Goal: Book appointment/travel/reservation

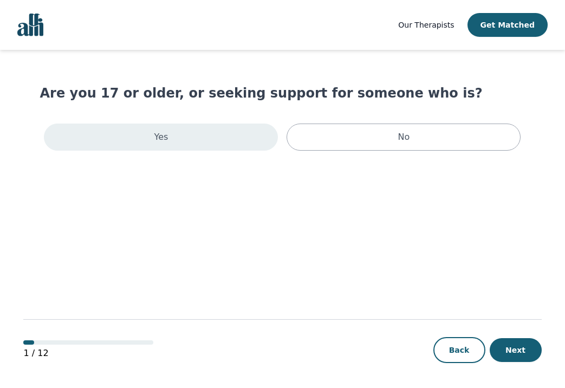
click at [186, 132] on div "Yes" at bounding box center [161, 136] width 234 height 27
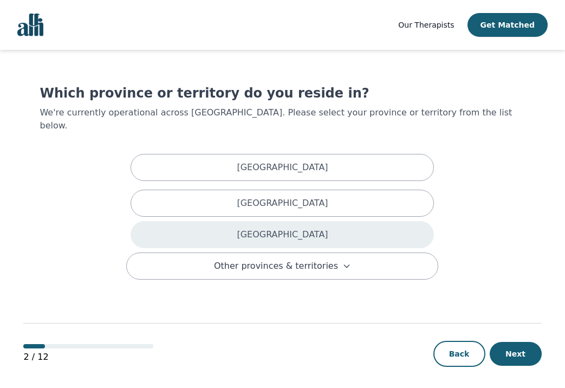
click at [283, 228] on p "Ontario" at bounding box center [282, 234] width 91 height 13
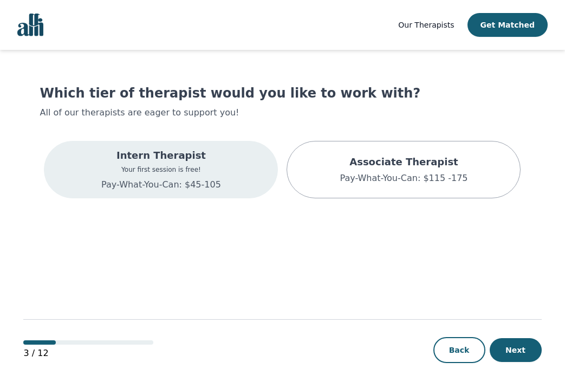
click at [232, 183] on div "Intern Therapist Your first session is free! Pay-What-You-Can: $45-105" at bounding box center [161, 169] width 234 height 57
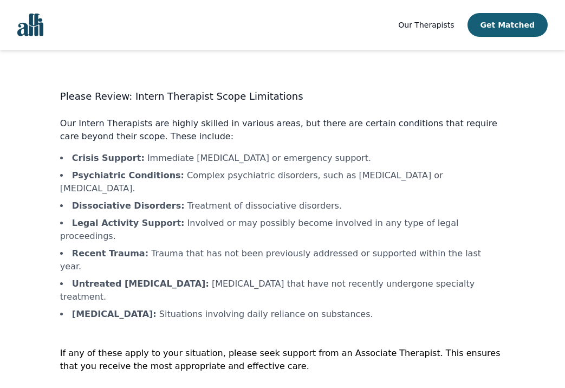
scroll to position [1, 0]
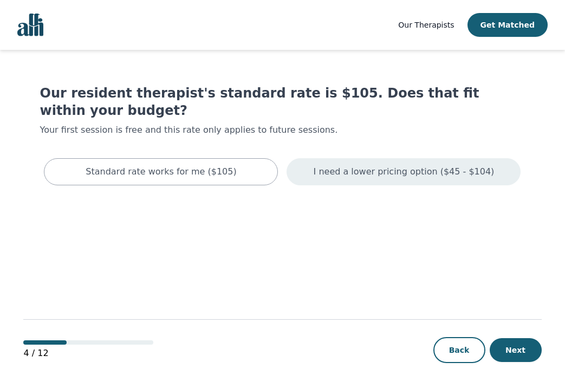
click at [358, 165] on p "I need a lower pricing option ($45 - $104)" at bounding box center [403, 171] width 181 height 13
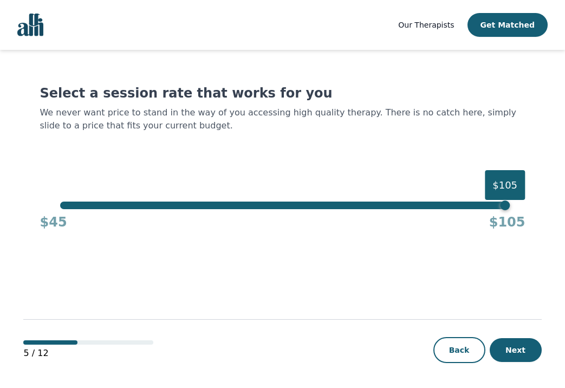
scroll to position [1, 0]
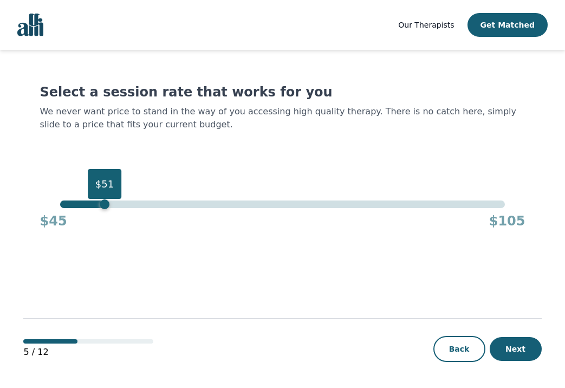
drag, startPoint x: 504, startPoint y: 204, endPoint x: 108, endPoint y: 205, distance: 396.8
click at [108, 205] on div "$51" at bounding box center [105, 204] width 10 height 10
click at [514, 343] on button "Next" at bounding box center [515, 349] width 52 height 24
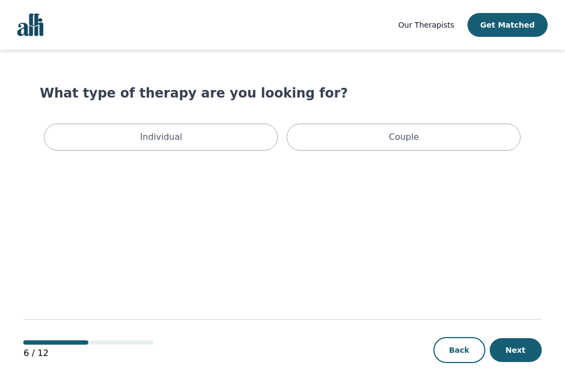
click at [206, 152] on div "Individual Couple" at bounding box center [282, 137] width 485 height 36
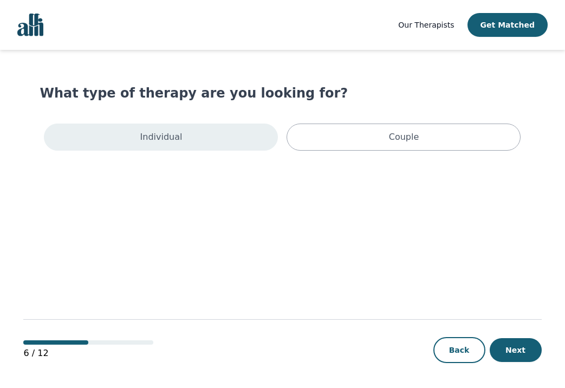
click at [206, 128] on div "Individual" at bounding box center [161, 136] width 234 height 27
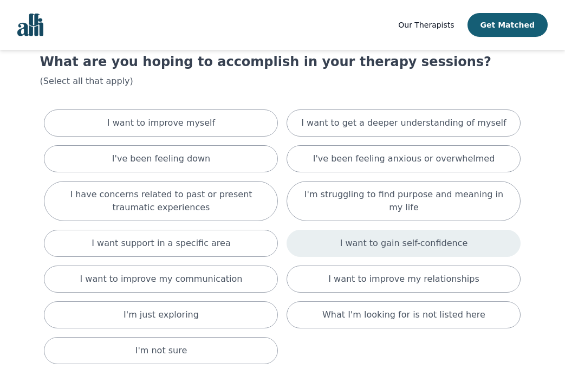
scroll to position [32, 0]
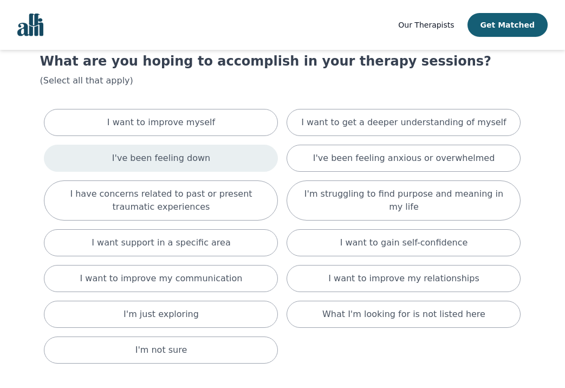
click at [230, 153] on div "I've been feeling down" at bounding box center [161, 158] width 234 height 27
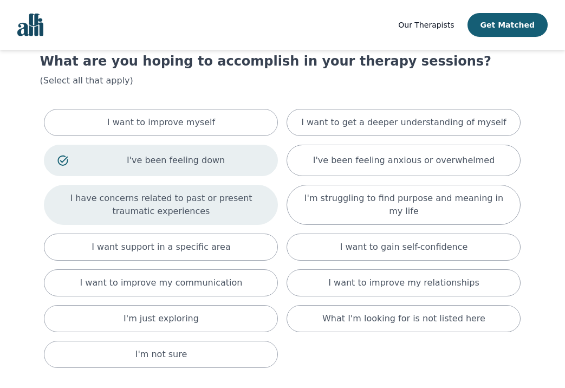
scroll to position [43, 0]
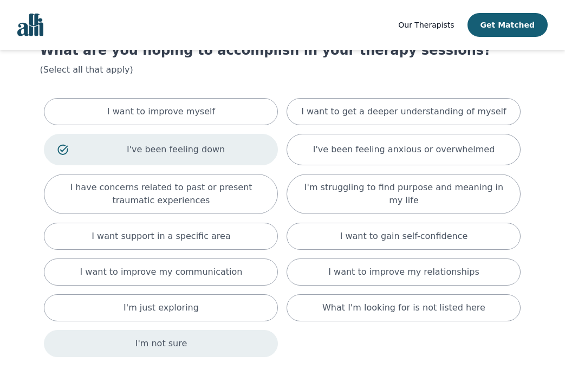
click at [222, 343] on div "I'm not sure" at bounding box center [161, 343] width 234 height 27
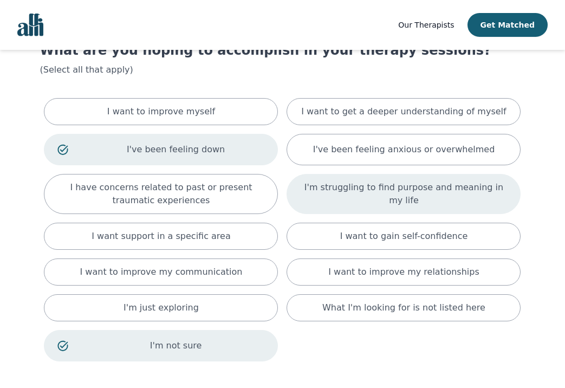
click at [365, 200] on p "I'm struggling to find purpose and meaning in my life" at bounding box center [403, 194] width 207 height 26
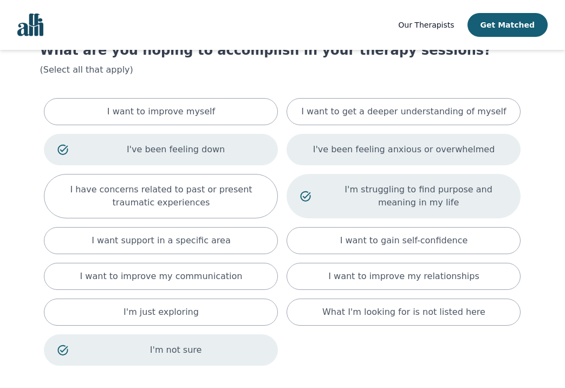
click at [363, 159] on div "I've been feeling anxious or overwhelmed" at bounding box center [403, 149] width 234 height 31
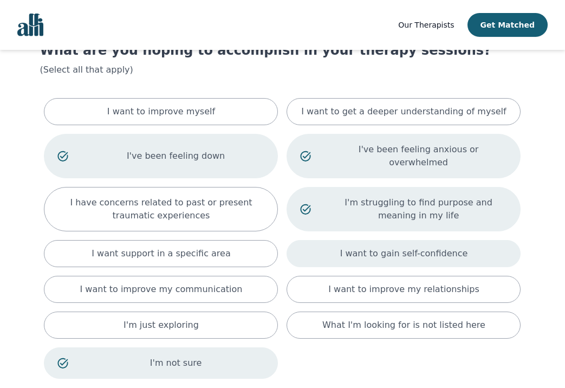
click at [363, 247] on p "I want to gain self-confidence" at bounding box center [404, 253] width 128 height 13
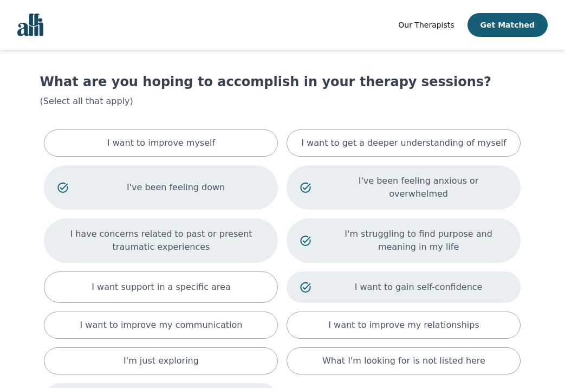
scroll to position [11, 0]
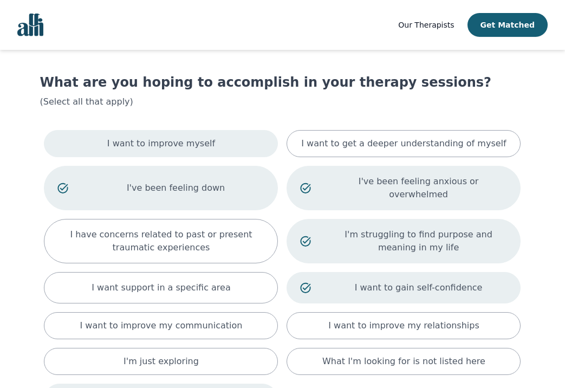
click at [232, 152] on div "I want to improve myself" at bounding box center [161, 143] width 234 height 27
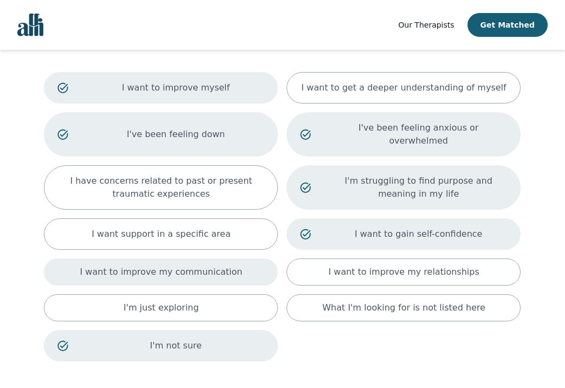
scroll to position [60, 0]
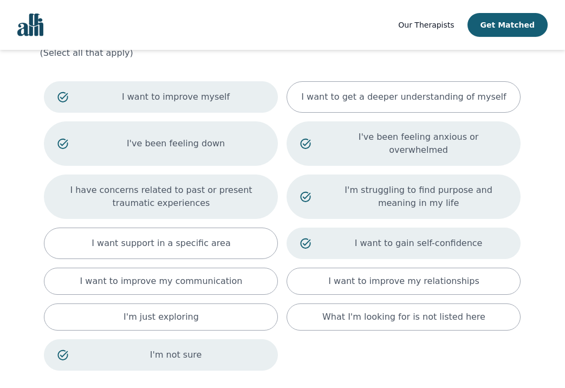
click at [220, 192] on p "I have concerns related to past or present traumatic experiences" at bounding box center [160, 196] width 207 height 26
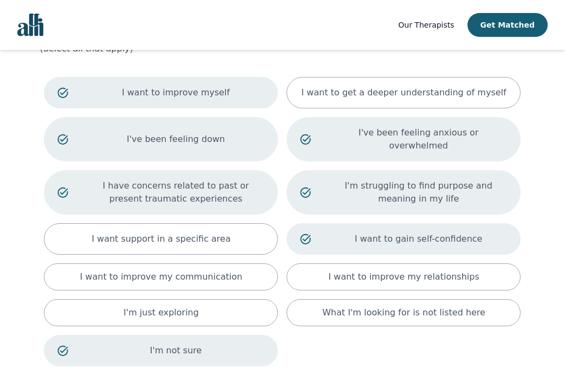
scroll to position [147, 0]
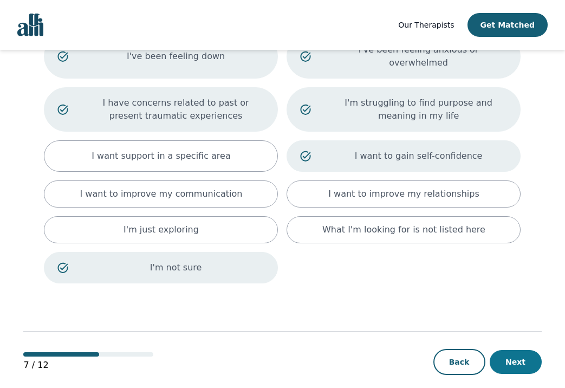
click at [519, 350] on button "Next" at bounding box center [515, 362] width 52 height 24
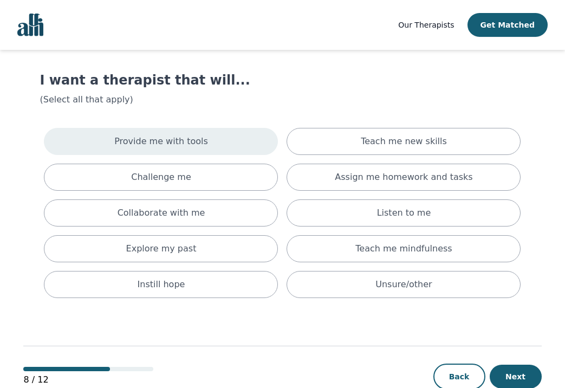
scroll to position [14, 0]
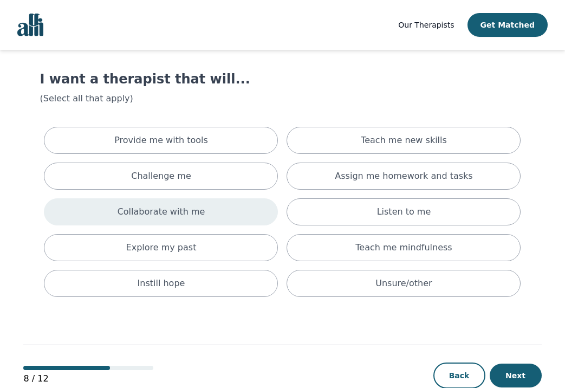
click at [214, 212] on div "Collaborate with me" at bounding box center [161, 211] width 234 height 27
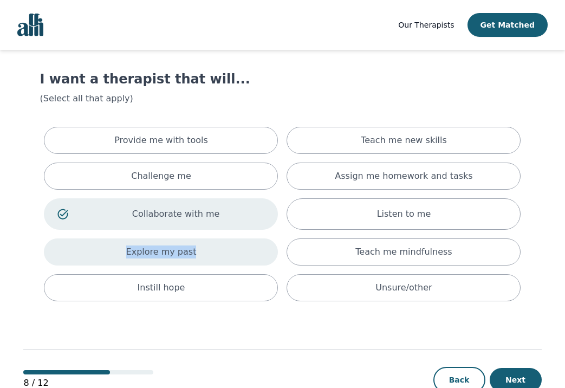
click at [209, 245] on div "Explore my past" at bounding box center [161, 251] width 234 height 27
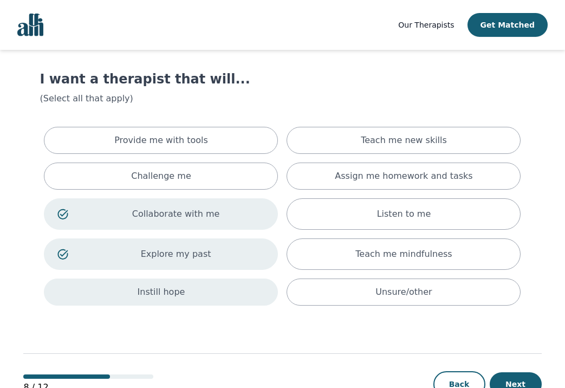
click at [211, 290] on div "Instill hope" at bounding box center [161, 291] width 234 height 27
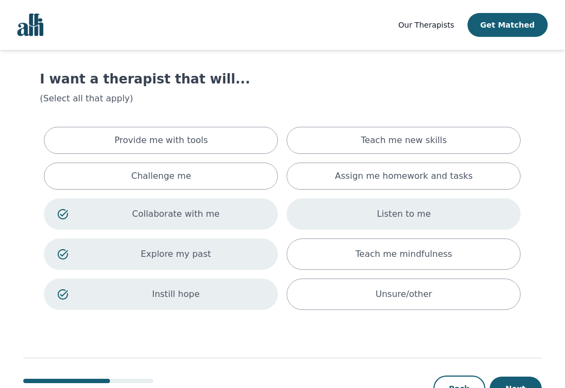
click at [356, 210] on div "Listen to me" at bounding box center [403, 213] width 234 height 31
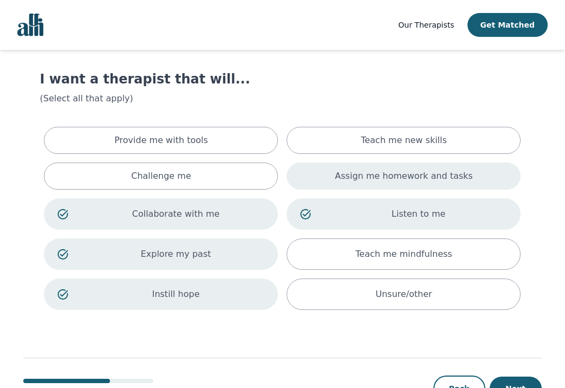
click at [309, 172] on div "Assign me homework and tasks" at bounding box center [403, 175] width 234 height 27
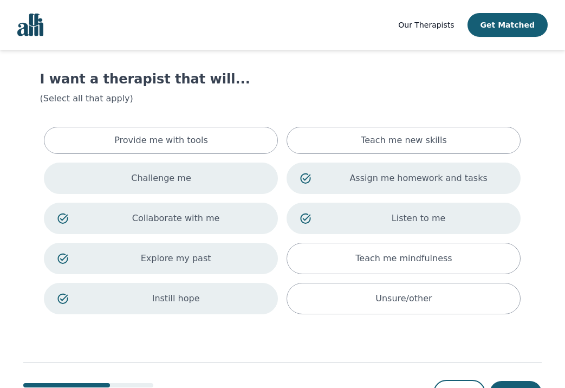
click at [230, 173] on div "Challenge me" at bounding box center [161, 177] width 234 height 31
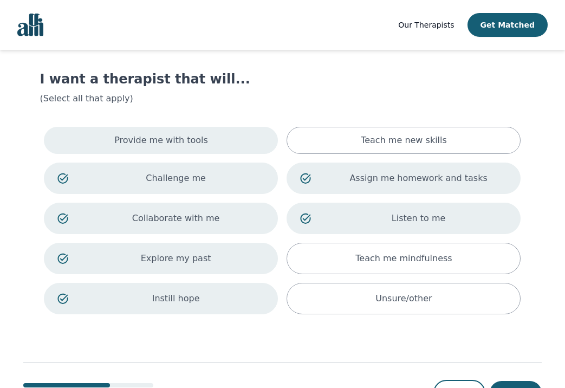
click at [247, 139] on div "Provide me with tools" at bounding box center [161, 140] width 234 height 27
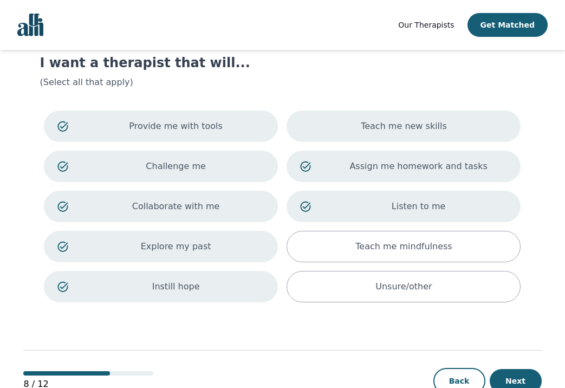
scroll to position [62, 0]
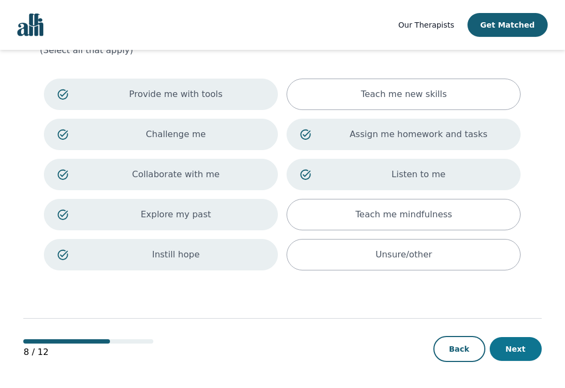
click at [528, 350] on button "Next" at bounding box center [515, 349] width 52 height 24
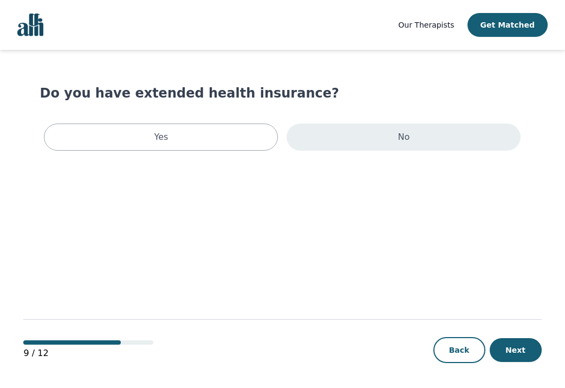
click at [316, 150] on div "No" at bounding box center [403, 136] width 234 height 27
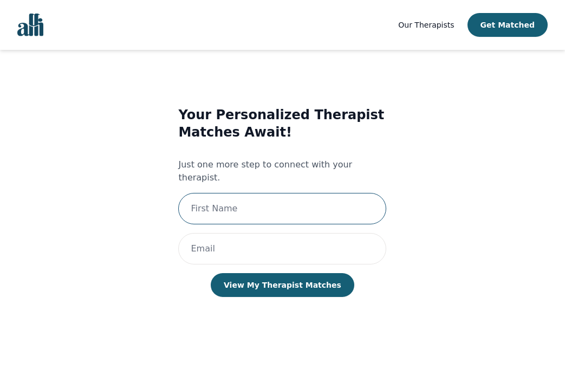
click at [291, 196] on input "text" at bounding box center [282, 208] width 208 height 31
type input "[PERSON_NAME]"
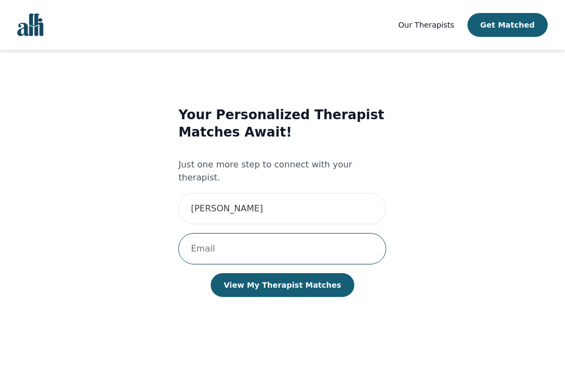
click at [245, 233] on input "email" at bounding box center [282, 248] width 208 height 31
type input "[EMAIL_ADDRESS][DOMAIN_NAME]"
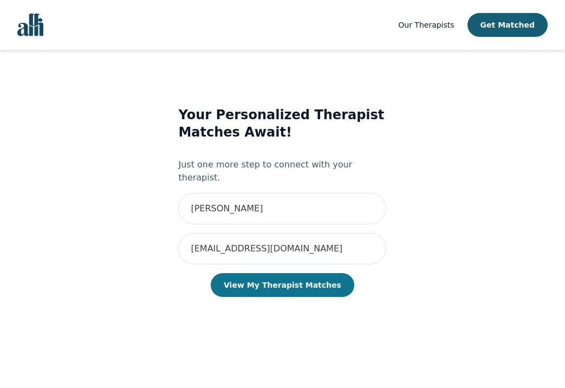
click at [273, 277] on button "View My Therapist Matches" at bounding box center [282, 285] width 143 height 24
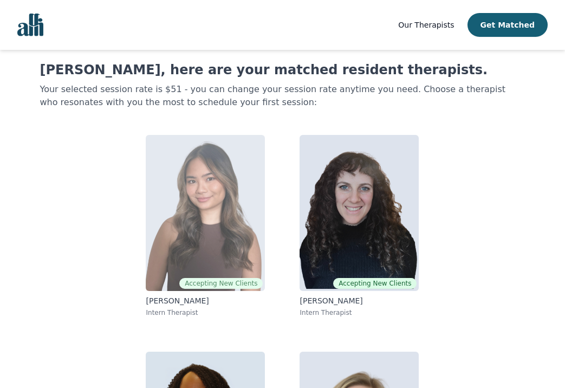
scroll to position [29, 0]
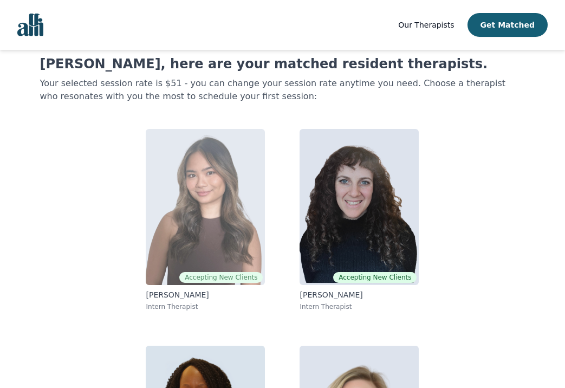
click at [219, 206] on img at bounding box center [205, 207] width 119 height 156
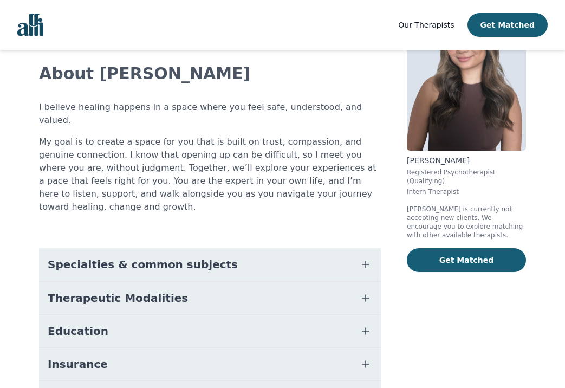
scroll to position [90, 0]
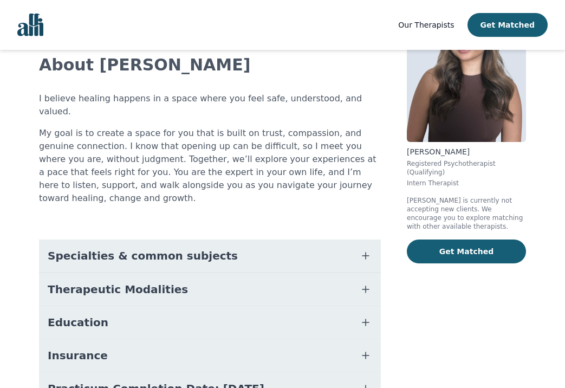
click at [151, 281] on span "Therapeutic Modalities" at bounding box center [118, 288] width 140 height 15
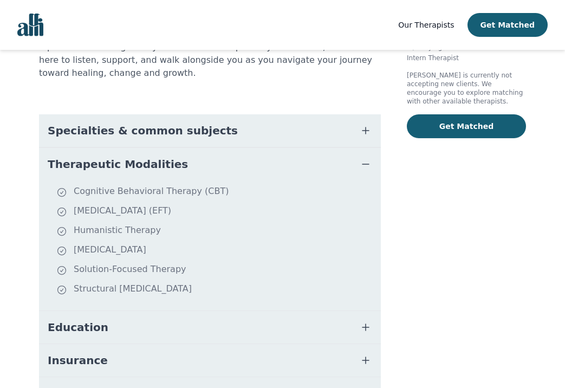
scroll to position [289, 0]
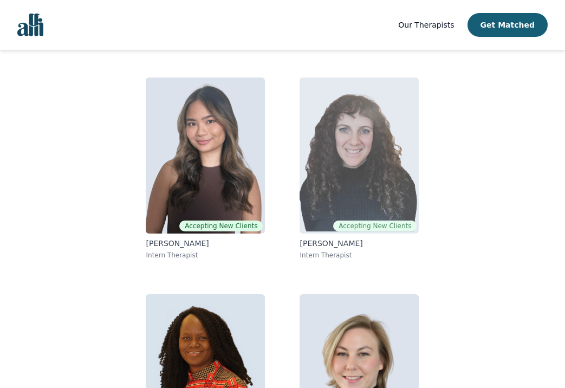
scroll to position [178, 0]
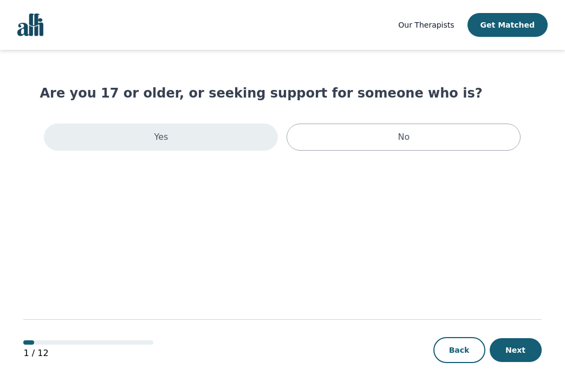
click at [237, 143] on div "Yes" at bounding box center [161, 136] width 234 height 27
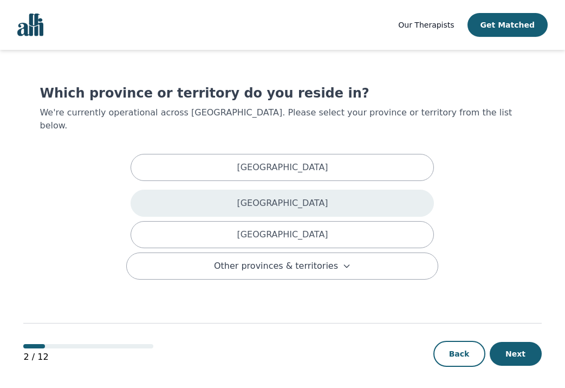
scroll to position [1, 0]
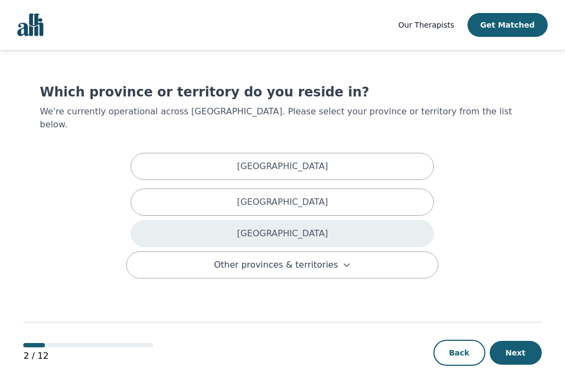
click at [228, 221] on div "[GEOGRAPHIC_DATA]" at bounding box center [281, 233] width 303 height 27
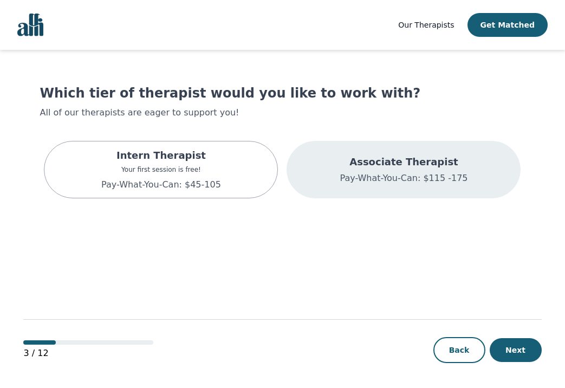
click at [326, 187] on div "Associate Therapist Pay-What-You-Can: $115 -175" at bounding box center [403, 169] width 234 height 57
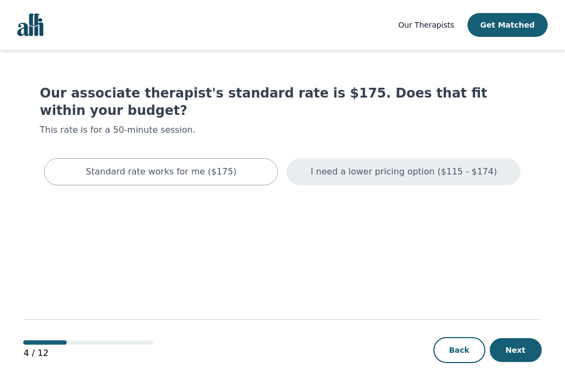
click at [339, 165] on div "I need a lower pricing option ($115 - $174)" at bounding box center [403, 171] width 234 height 27
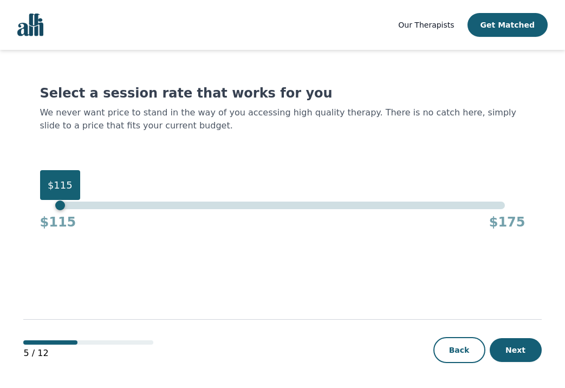
drag, startPoint x: 506, startPoint y: 206, endPoint x: 48, endPoint y: 193, distance: 458.1
click at [55, 200] on div "$115" at bounding box center [60, 205] width 10 height 10
click at [533, 346] on button "Next" at bounding box center [515, 350] width 52 height 24
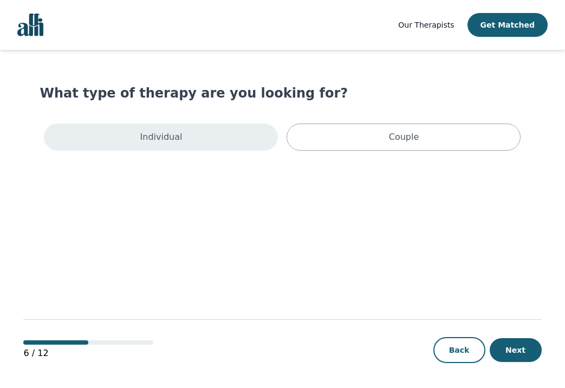
click at [156, 128] on div "Individual" at bounding box center [161, 136] width 234 height 27
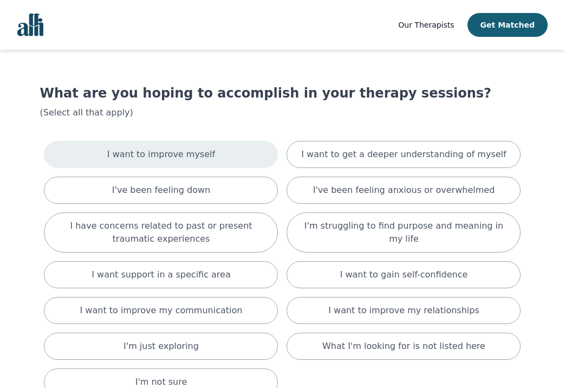
click at [159, 163] on div "I want to improve myself" at bounding box center [161, 154] width 234 height 27
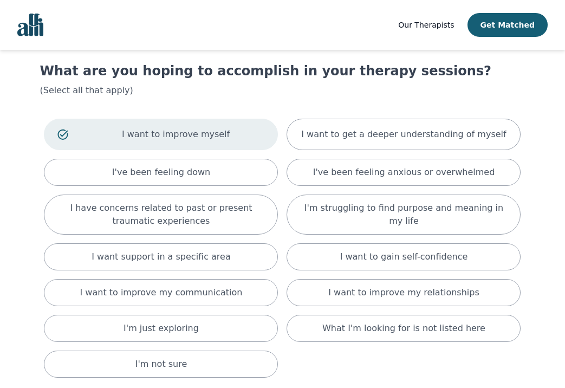
scroll to position [40, 0]
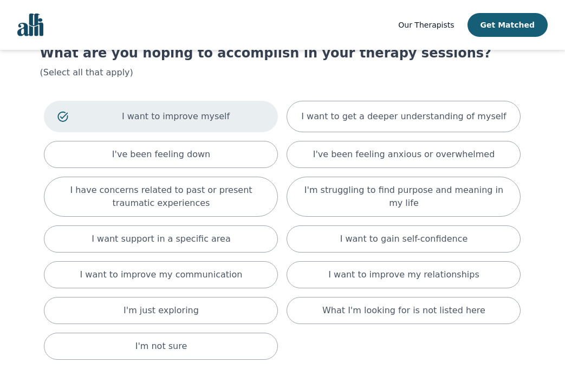
click at [186, 139] on div "I want to improve myself I want to get a deeper understanding of myself I've be…" at bounding box center [282, 229] width 485 height 267
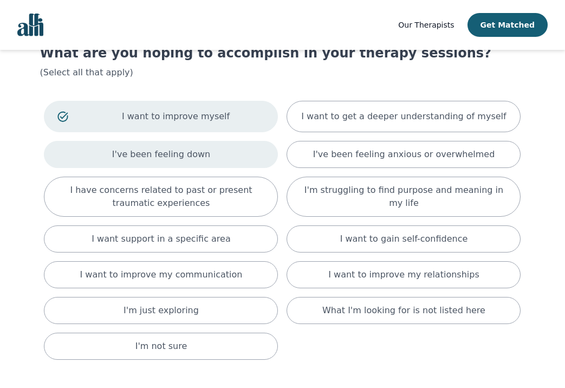
click at [186, 149] on p "I've been feeling down" at bounding box center [161, 154] width 98 height 13
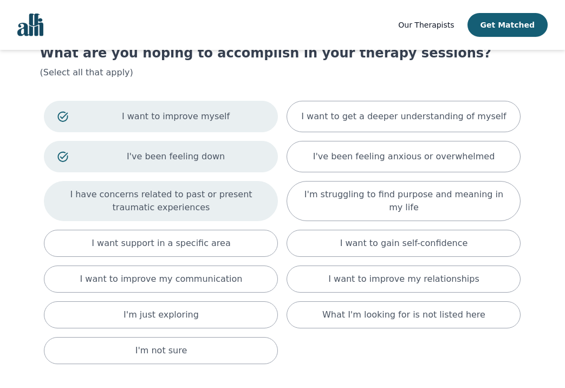
click at [193, 204] on p "I have concerns related to past or present traumatic experiences" at bounding box center [160, 201] width 207 height 26
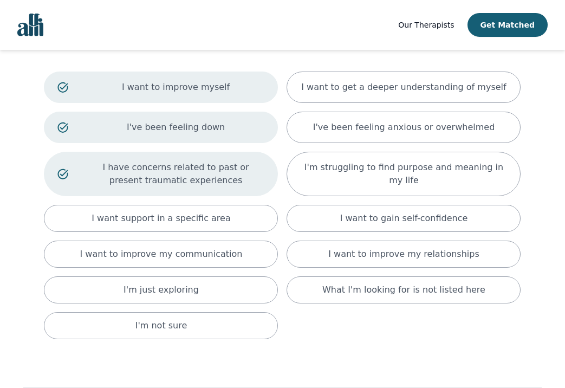
scroll to position [70, 0]
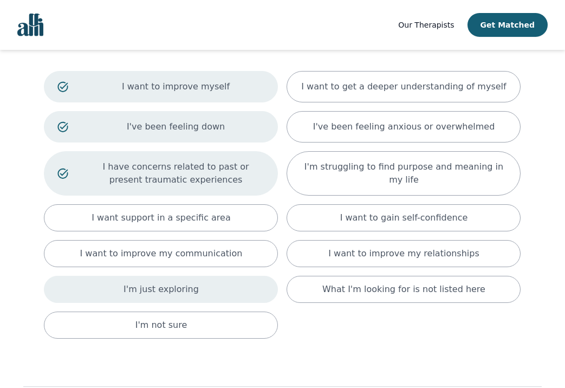
click at [189, 295] on p "I'm just exploring" at bounding box center [160, 289] width 75 height 13
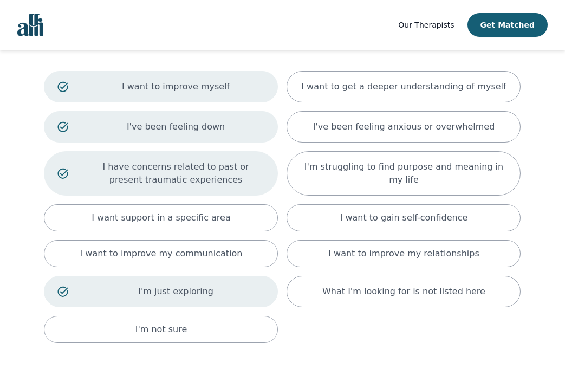
click at [193, 294] on p "I'm just exploring" at bounding box center [176, 291] width 178 height 13
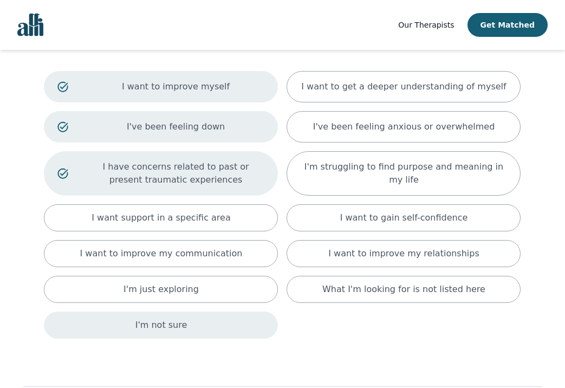
click at [194, 319] on div "I'm not sure" at bounding box center [161, 324] width 234 height 27
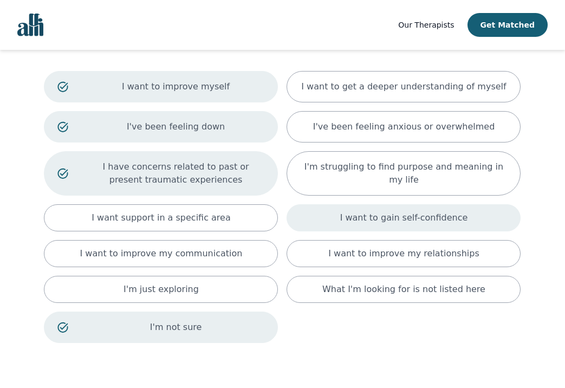
click at [375, 221] on p "I want to gain self-confidence" at bounding box center [404, 217] width 128 height 13
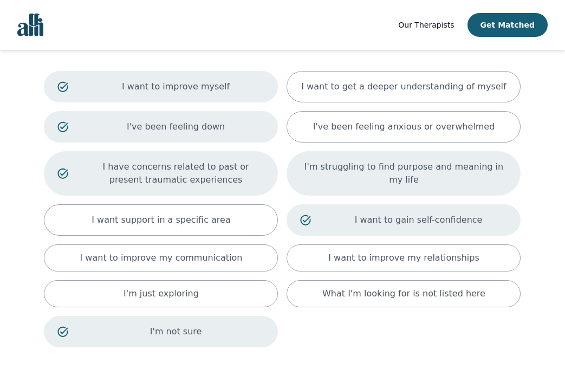
click at [389, 175] on p "I'm struggling to find purpose and meaning in my life" at bounding box center [403, 173] width 207 height 26
click at [400, 109] on div "I want to improve myself I want to get a deeper understanding of myself I've be…" at bounding box center [282, 209] width 485 height 285
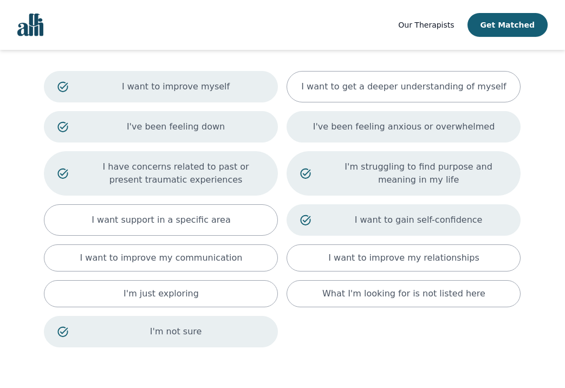
click at [399, 124] on p "I've been feeling anxious or overwhelmed" at bounding box center [404, 126] width 182 height 13
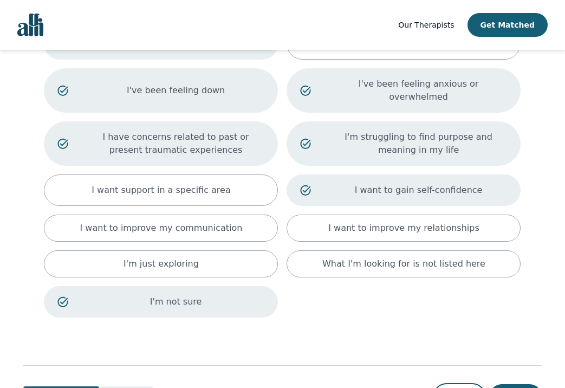
scroll to position [147, 0]
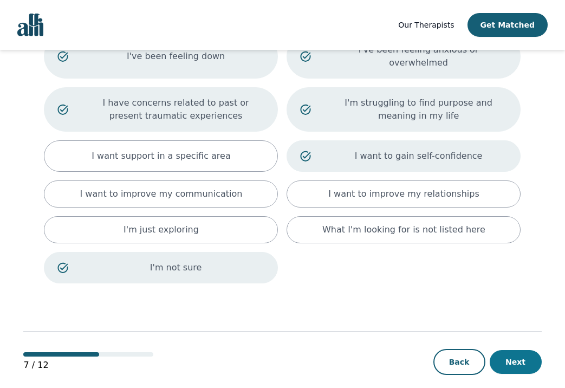
click at [524, 350] on button "Next" at bounding box center [515, 362] width 52 height 24
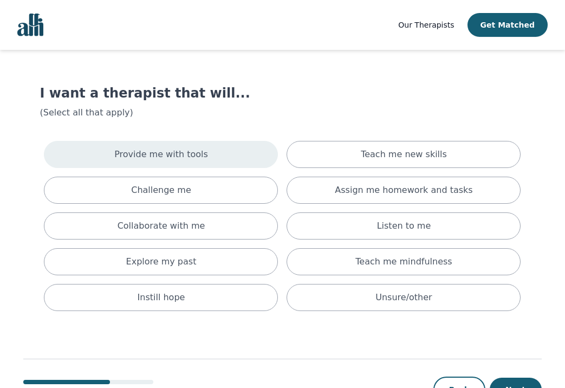
click at [211, 160] on div "Provide me with tools" at bounding box center [161, 154] width 234 height 27
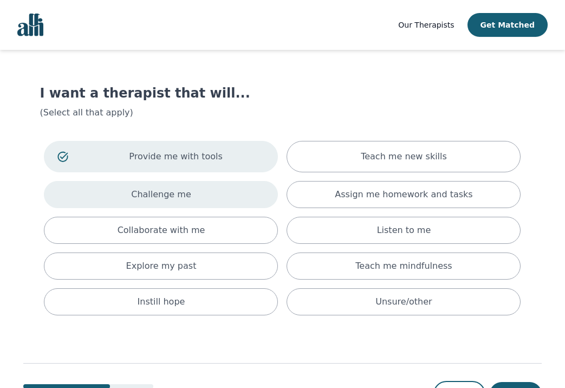
click at [214, 195] on div "Challenge me" at bounding box center [161, 194] width 234 height 27
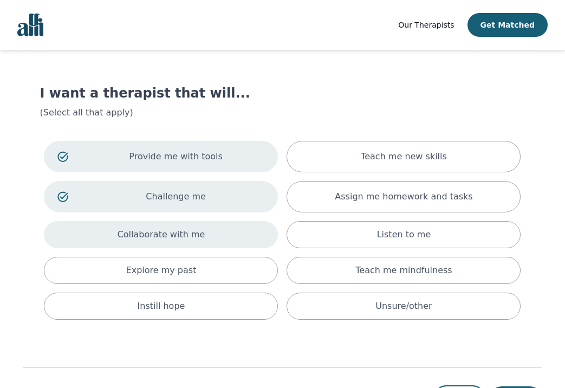
click at [213, 240] on div "Collaborate with me" at bounding box center [161, 234] width 234 height 27
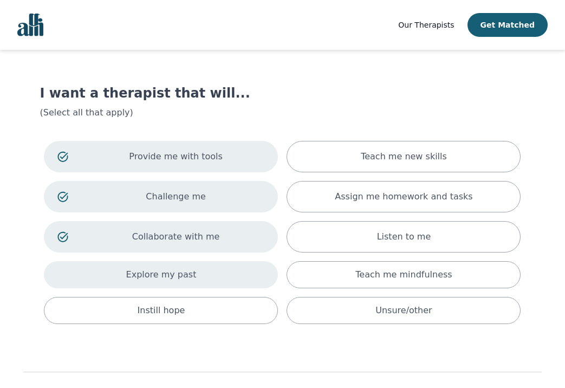
click at [212, 273] on div "Explore my past" at bounding box center [161, 274] width 234 height 27
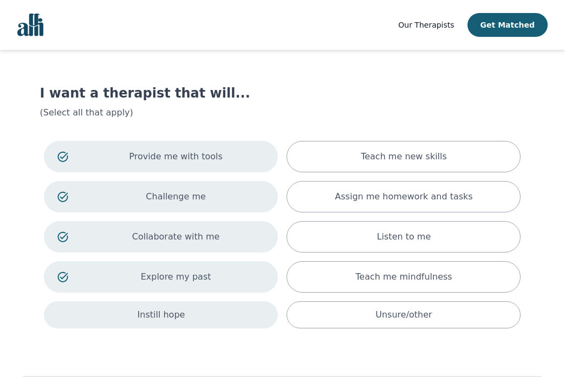
click at [215, 309] on div "Instill hope" at bounding box center [161, 314] width 234 height 27
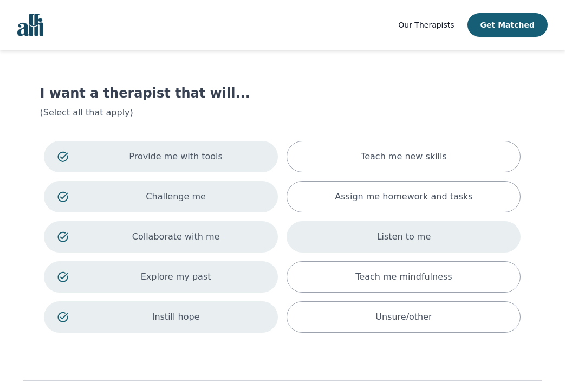
click at [351, 236] on div "Listen to me" at bounding box center [403, 236] width 234 height 31
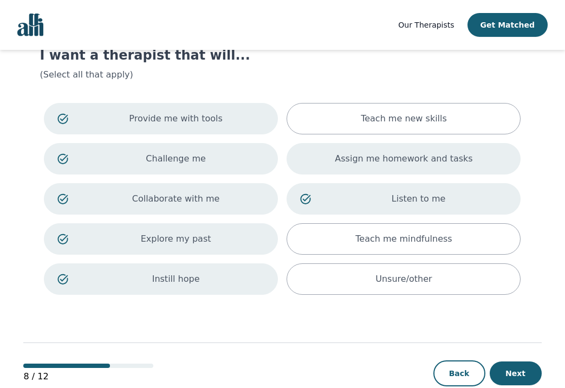
scroll to position [62, 0]
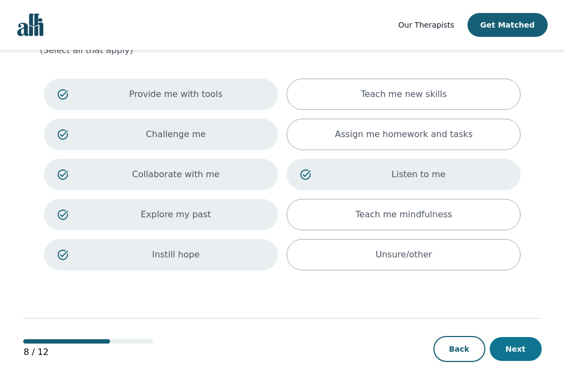
click at [509, 354] on button "Next" at bounding box center [515, 349] width 52 height 24
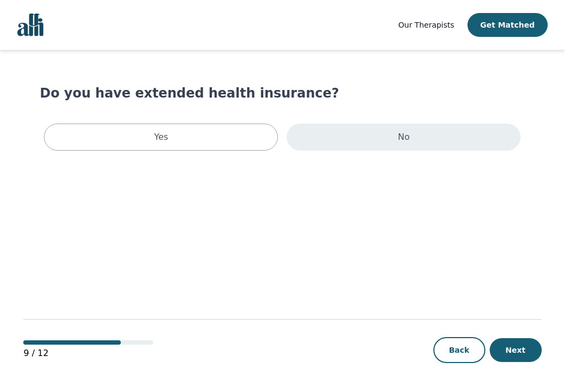
click at [363, 143] on div "No" at bounding box center [403, 136] width 234 height 27
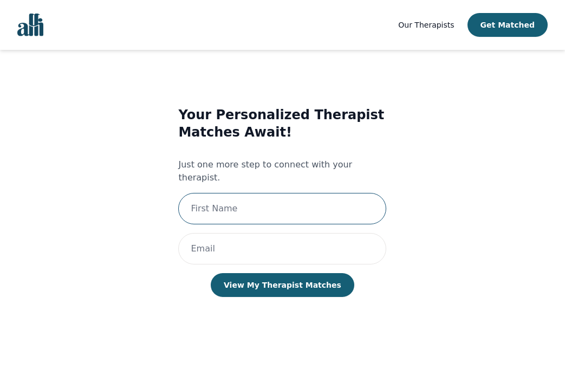
click at [283, 204] on input "text" at bounding box center [282, 208] width 208 height 31
type input "[PERSON_NAME]"
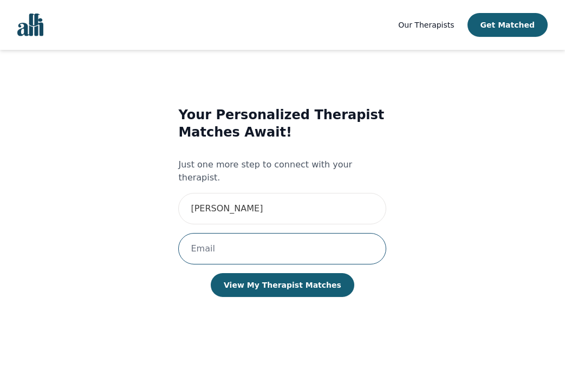
click at [242, 233] on input "email" at bounding box center [282, 248] width 208 height 31
type input "[EMAIL_ADDRESS][DOMAIN_NAME]"
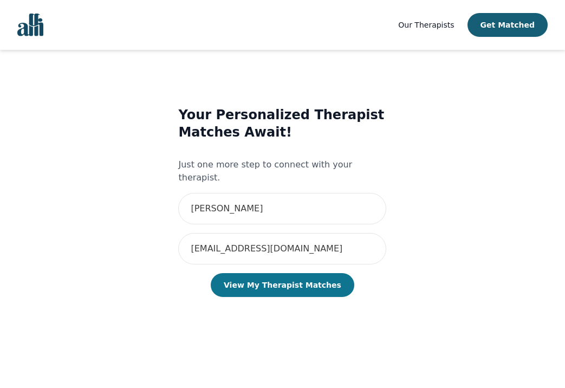
click at [280, 276] on button "View My Therapist Matches" at bounding box center [282, 285] width 143 height 24
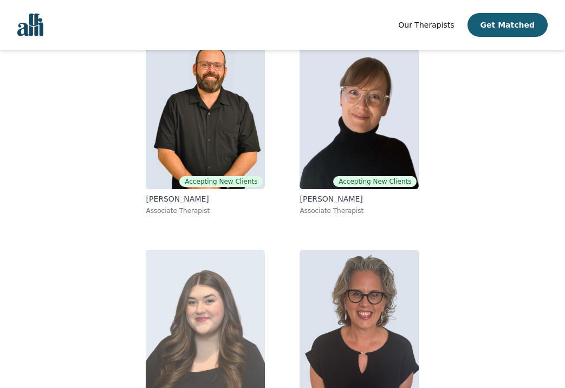
scroll to position [21, 0]
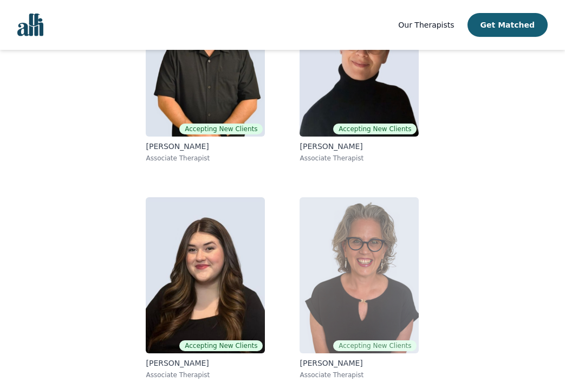
click at [360, 264] on img at bounding box center [358, 275] width 119 height 156
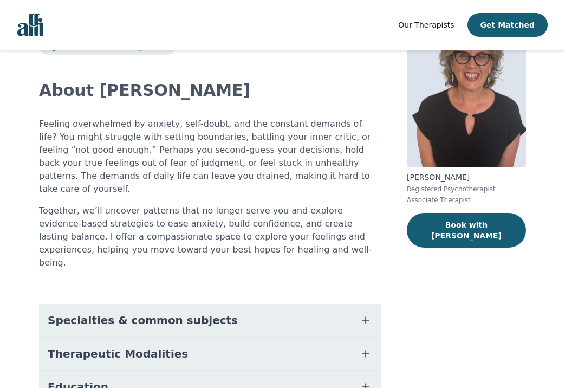
scroll to position [73, 0]
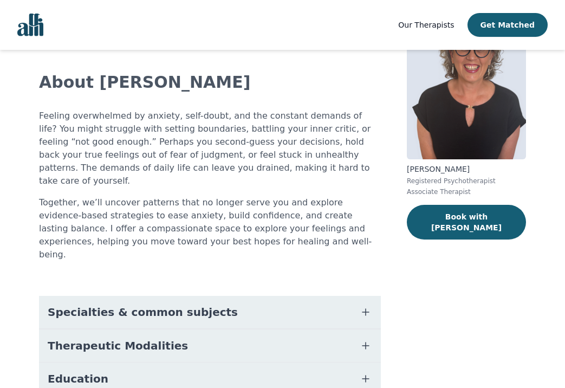
click at [172, 304] on span "Specialties & common subjects" at bounding box center [143, 311] width 190 height 15
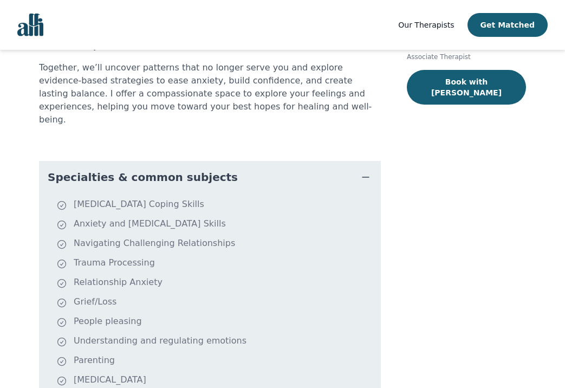
scroll to position [211, 0]
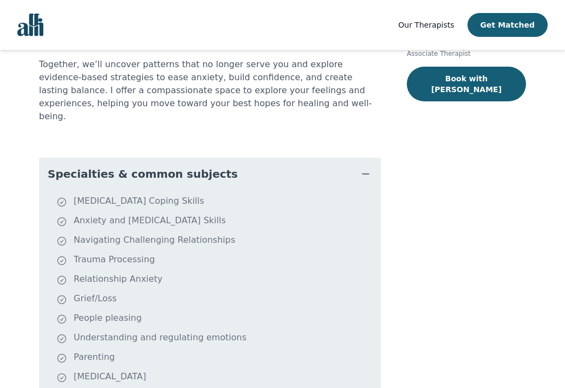
click at [158, 166] on span "Specialties & common subjects" at bounding box center [143, 173] width 190 height 15
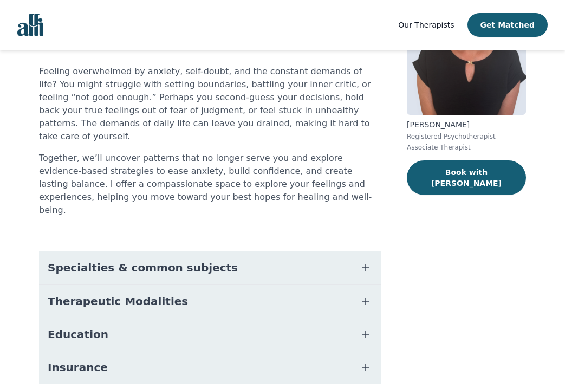
click at [126, 293] on span "Therapeutic Modalities" at bounding box center [118, 300] width 140 height 15
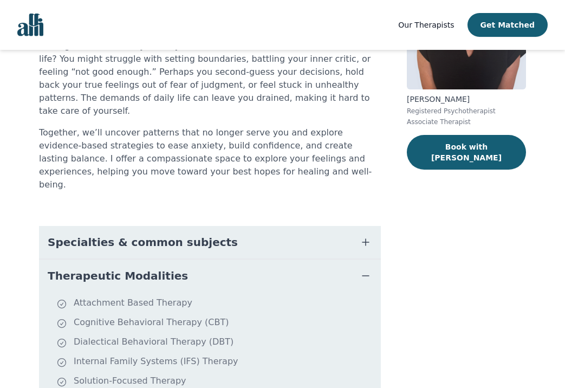
scroll to position [150, 0]
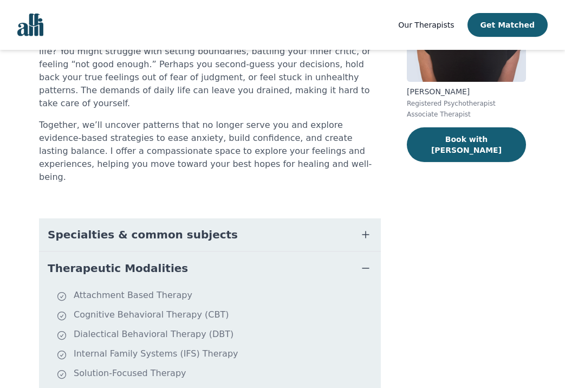
click at [122, 260] on span "Therapeutic Modalities" at bounding box center [118, 267] width 140 height 15
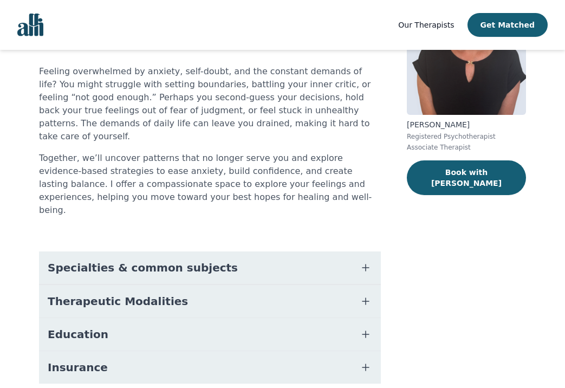
click at [103, 318] on button "Education" at bounding box center [210, 334] width 342 height 32
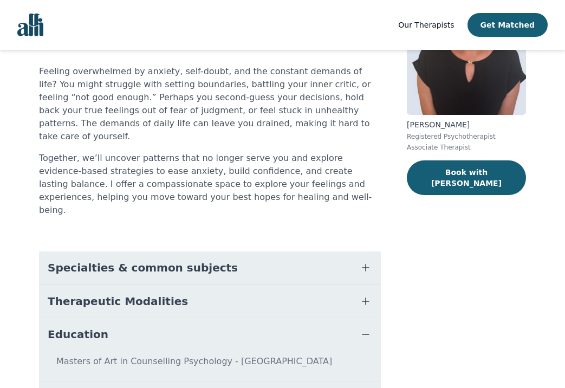
click at [81, 326] on span "Education" at bounding box center [78, 333] width 61 height 15
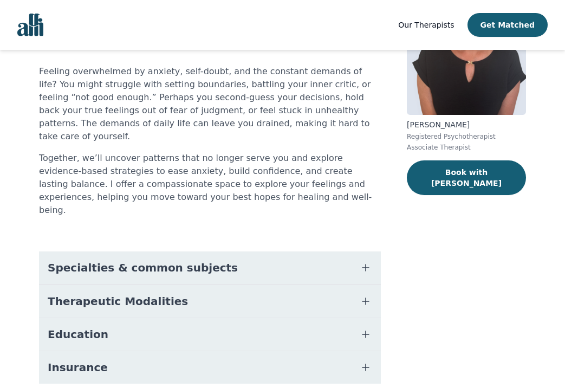
click at [81, 326] on span "Education" at bounding box center [78, 333] width 61 height 15
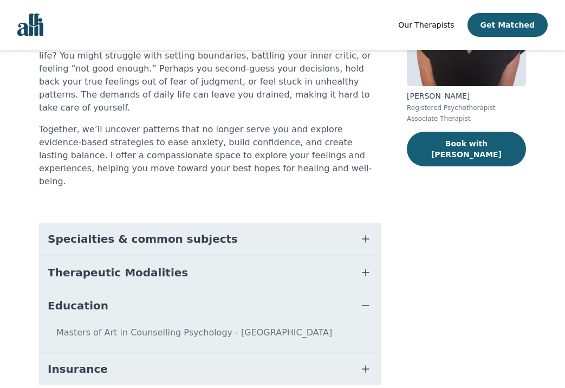
click at [83, 361] on span "Insurance" at bounding box center [78, 368] width 60 height 15
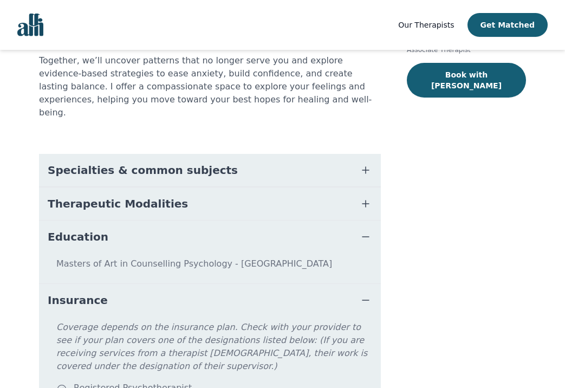
scroll to position [240, 0]
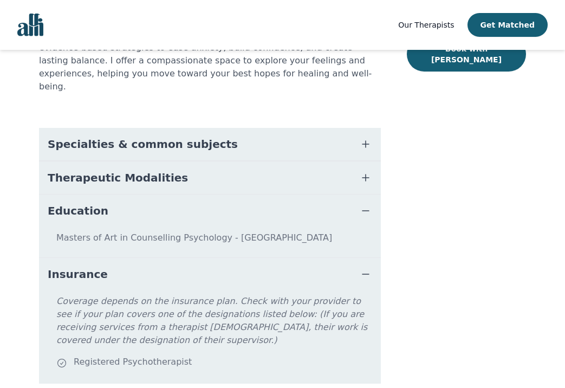
click at [81, 266] on span "Insurance" at bounding box center [78, 273] width 60 height 15
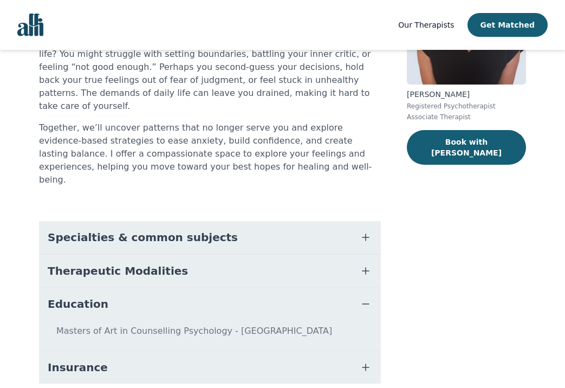
click at [83, 296] on span "Education" at bounding box center [78, 303] width 61 height 15
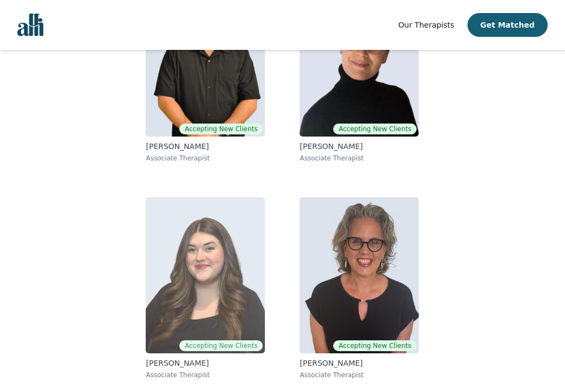
click at [216, 304] on img at bounding box center [205, 275] width 119 height 156
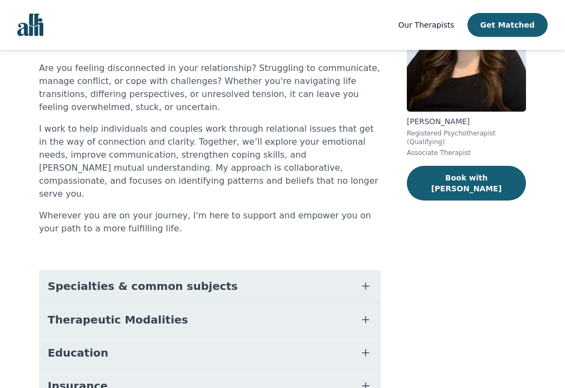
scroll to position [123, 0]
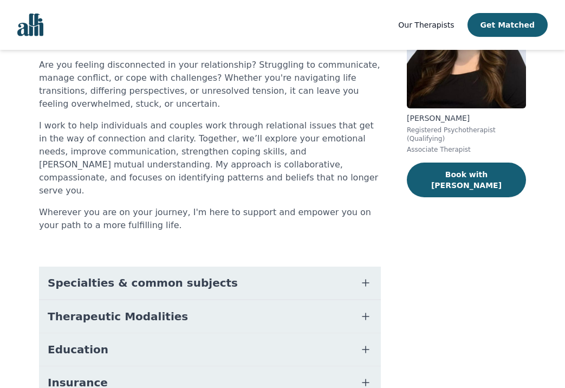
click at [188, 275] on span "Specialties & common subjects" at bounding box center [143, 282] width 190 height 15
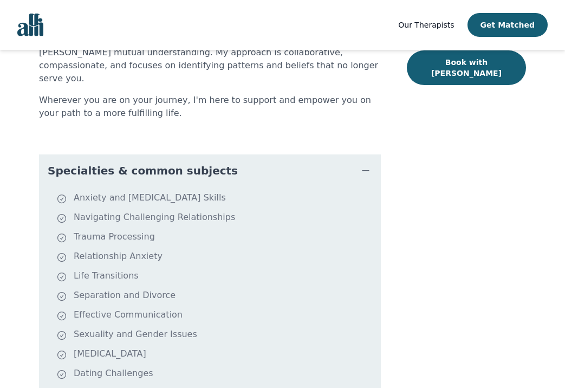
scroll to position [235, 0]
click at [180, 163] on span "Specialties & common subjects" at bounding box center [143, 170] width 190 height 15
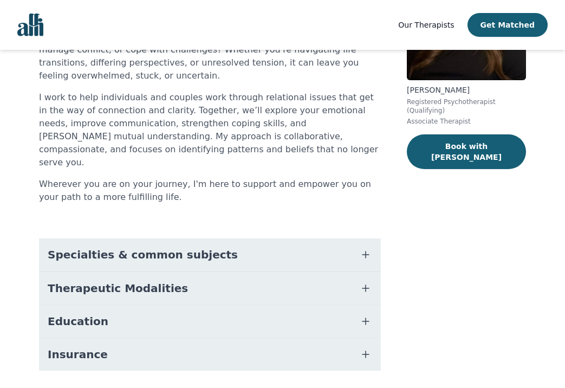
click at [127, 272] on button "Therapeutic Modalities" at bounding box center [210, 288] width 342 height 32
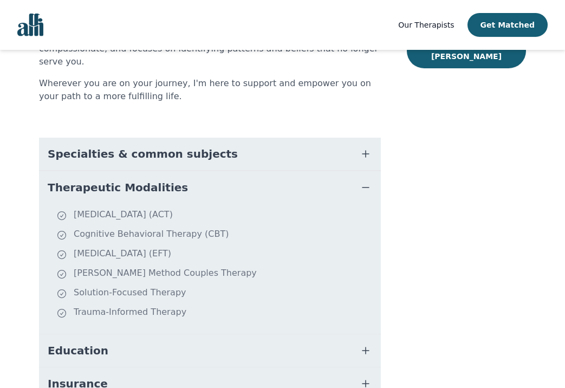
scroll to position [281, 0]
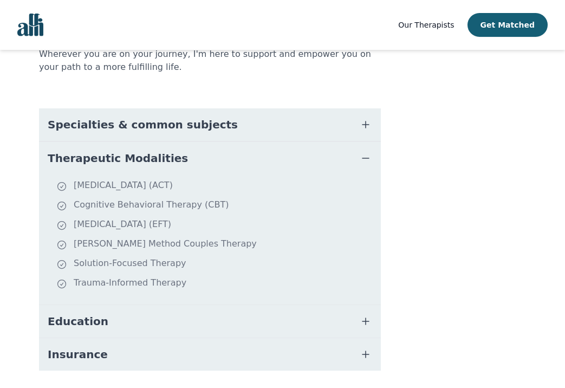
click at [90, 313] on span "Education" at bounding box center [78, 320] width 61 height 15
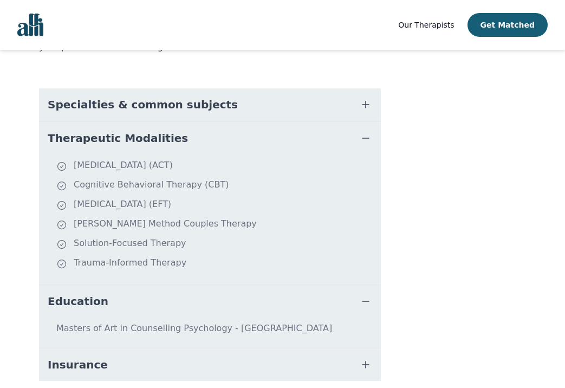
click at [86, 348] on button "Insurance" at bounding box center [210, 364] width 342 height 32
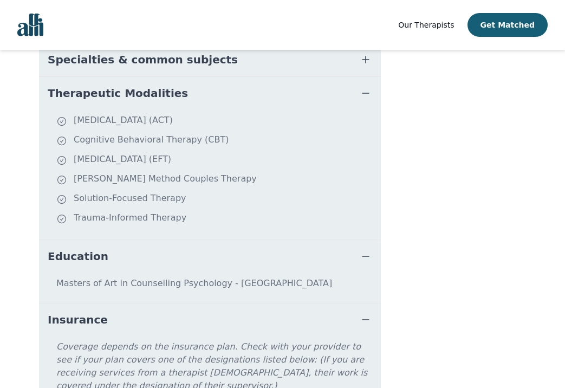
scroll to position [405, 0]
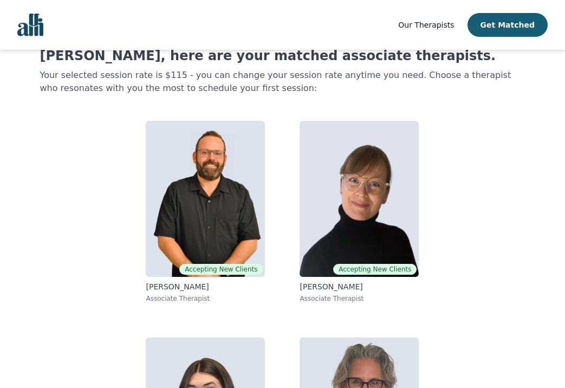
scroll to position [18, 0]
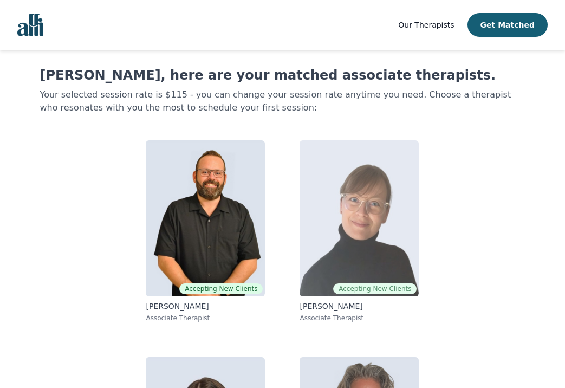
click at [353, 209] on img at bounding box center [358, 218] width 119 height 156
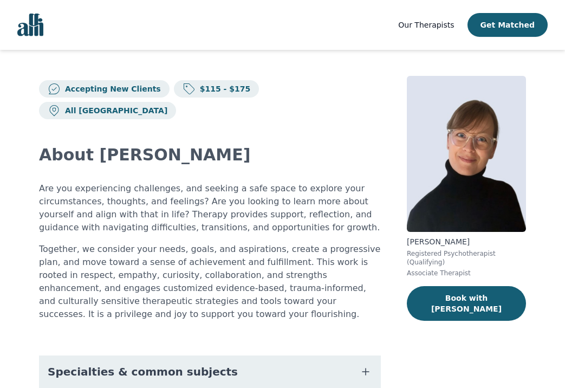
scroll to position [130, 0]
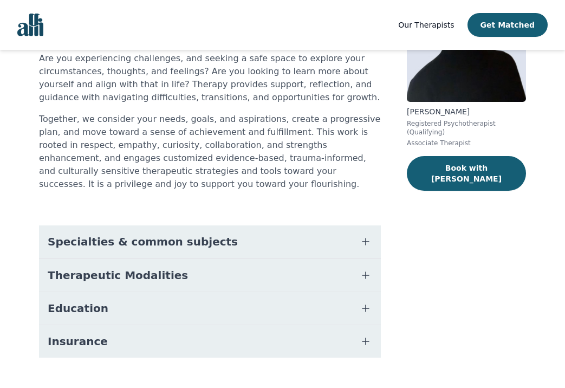
click at [168, 225] on button "Specialties & common subjects" at bounding box center [210, 241] width 342 height 32
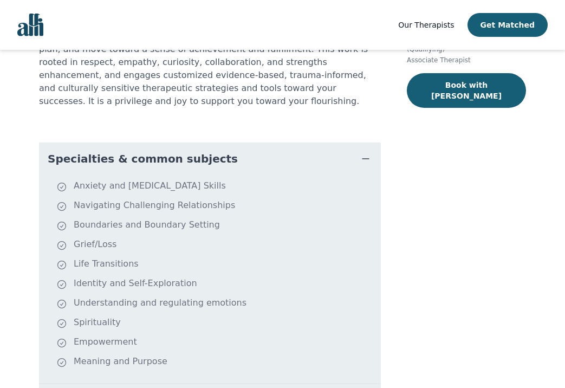
scroll to position [338, 0]
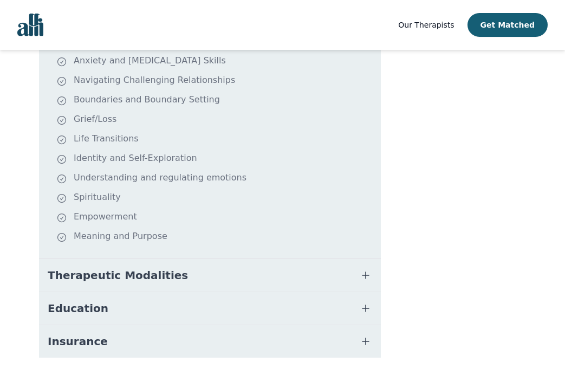
click at [115, 292] on button "Education" at bounding box center [210, 308] width 342 height 32
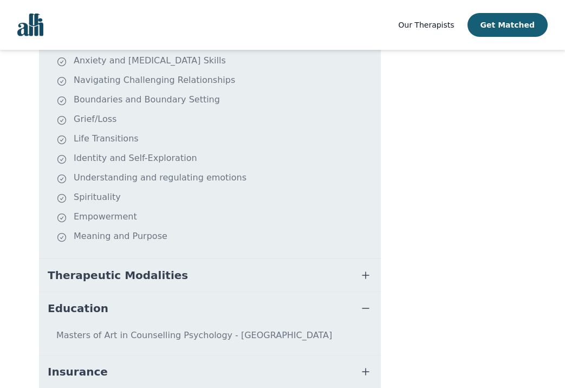
scroll to position [368, 0]
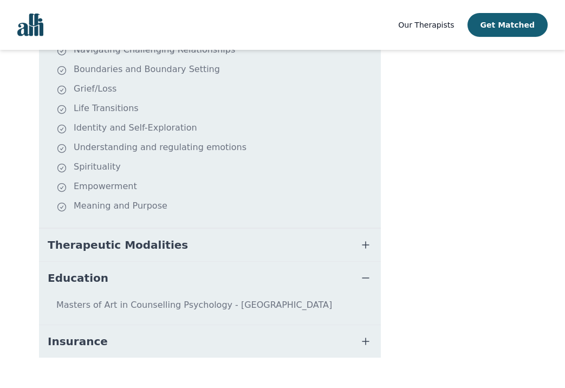
click at [121, 237] on span "Therapeutic Modalities" at bounding box center [118, 244] width 140 height 15
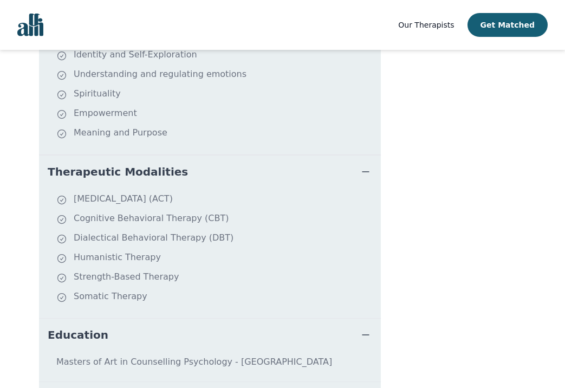
scroll to position [486, 0]
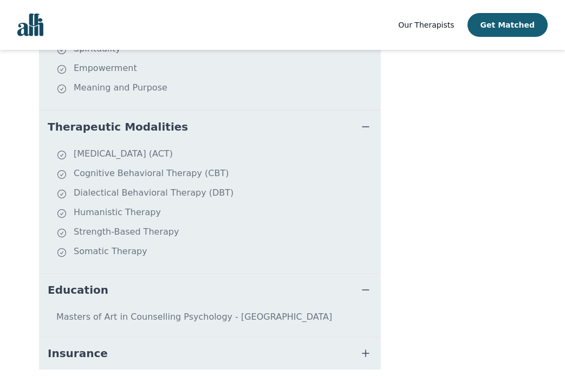
scroll to position [18, 0]
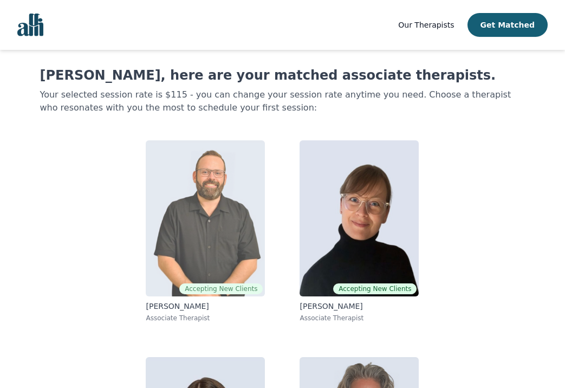
click at [243, 212] on img at bounding box center [205, 218] width 119 height 156
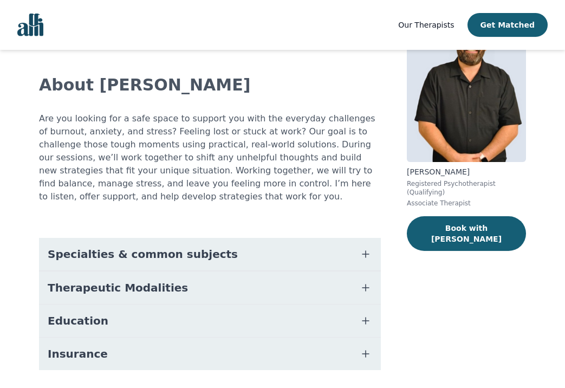
scroll to position [82, 0]
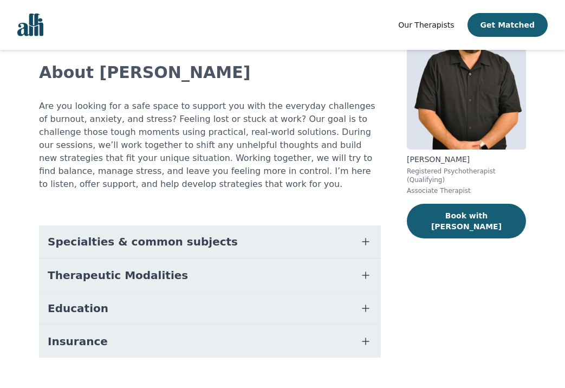
click at [149, 292] on button "Education" at bounding box center [210, 308] width 342 height 32
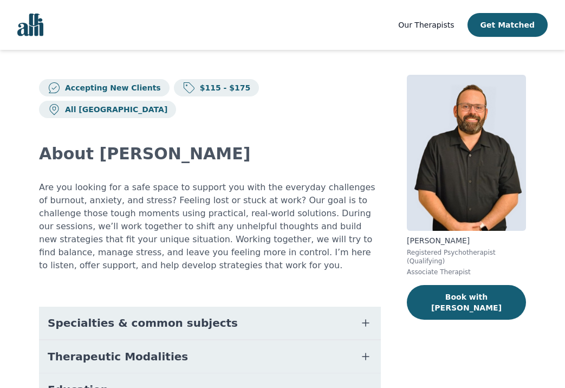
scroll to position [0, 0]
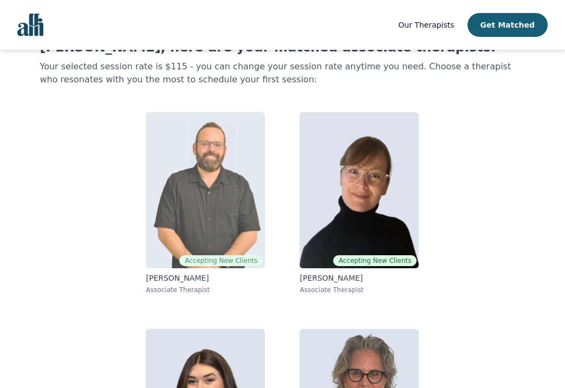
scroll to position [48, 0]
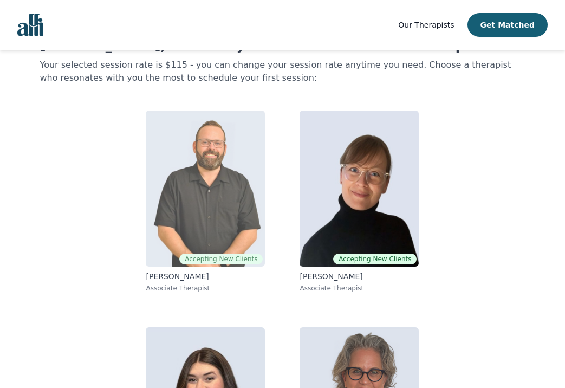
click at [213, 205] on img at bounding box center [205, 188] width 119 height 156
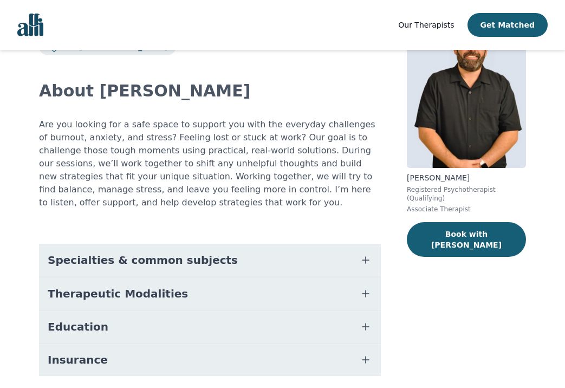
scroll to position [82, 0]
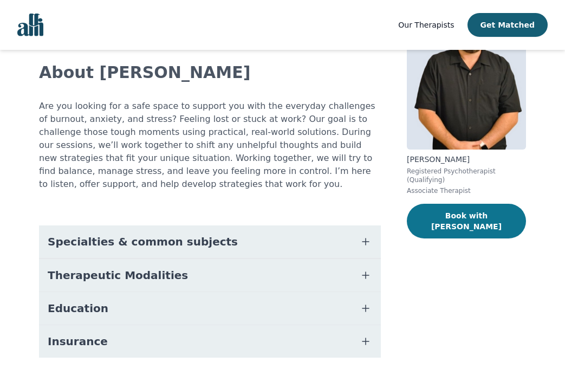
click at [450, 217] on button "Book with [PERSON_NAME]" at bounding box center [466, 221] width 119 height 35
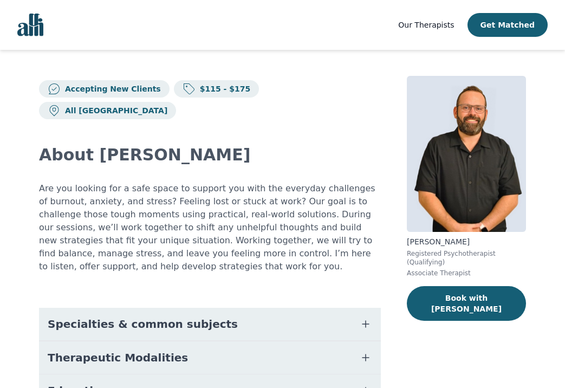
scroll to position [82, 0]
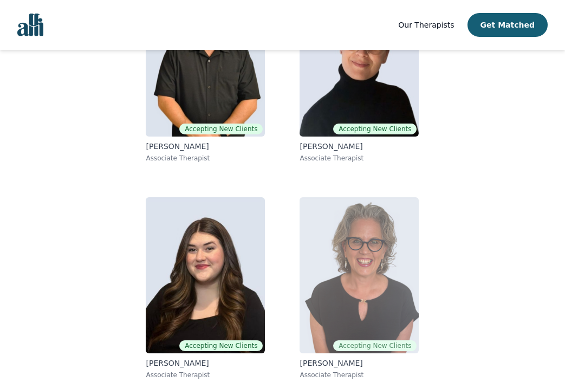
click at [359, 238] on img at bounding box center [358, 275] width 119 height 156
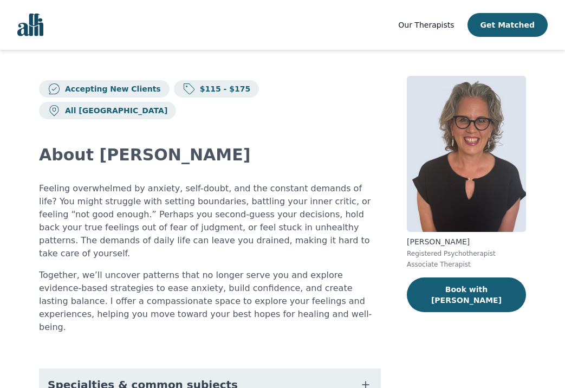
scroll to position [12, 0]
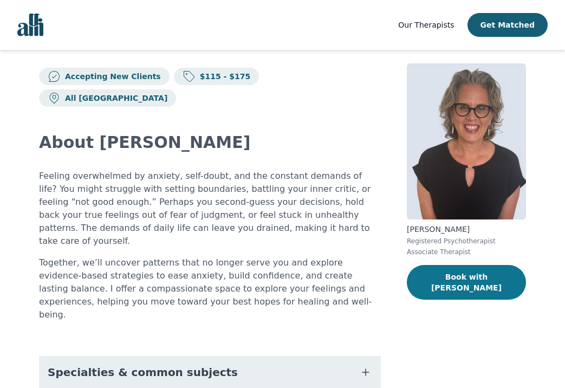
click at [431, 274] on button "Book with [PERSON_NAME]" at bounding box center [466, 282] width 119 height 35
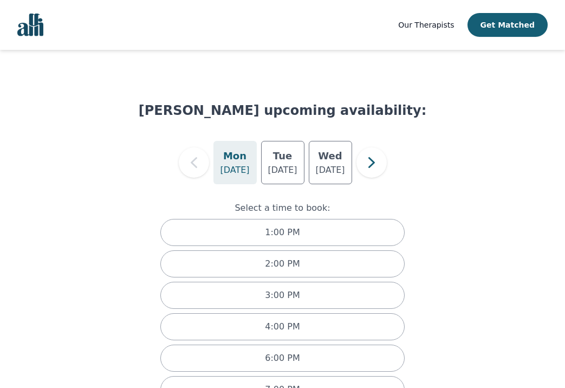
scroll to position [37, 0]
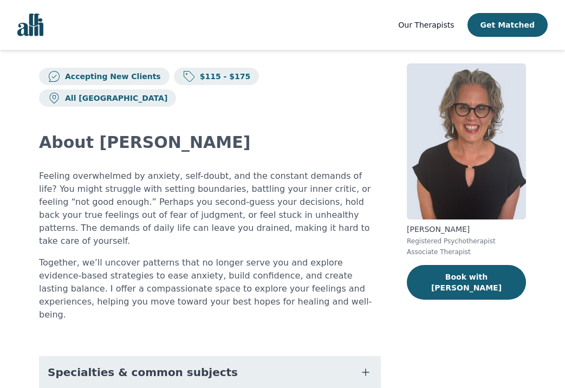
scroll to position [117, 0]
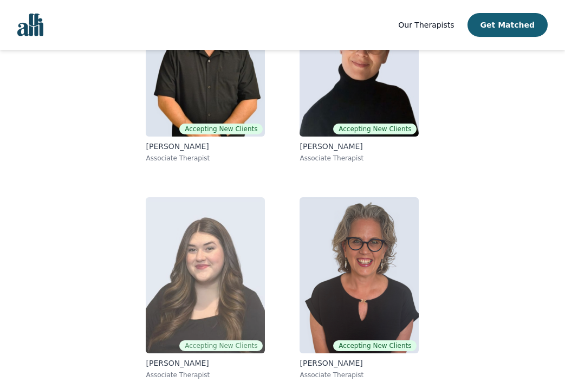
click at [186, 242] on img at bounding box center [205, 275] width 119 height 156
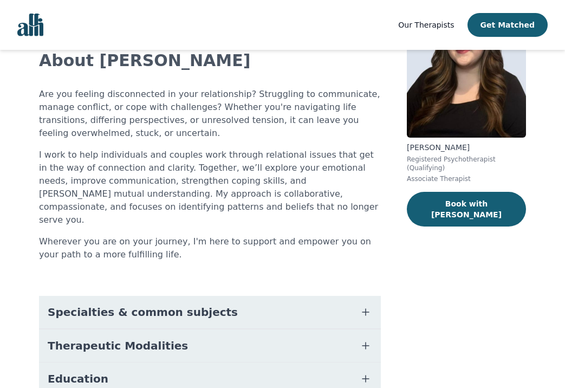
scroll to position [95, 0]
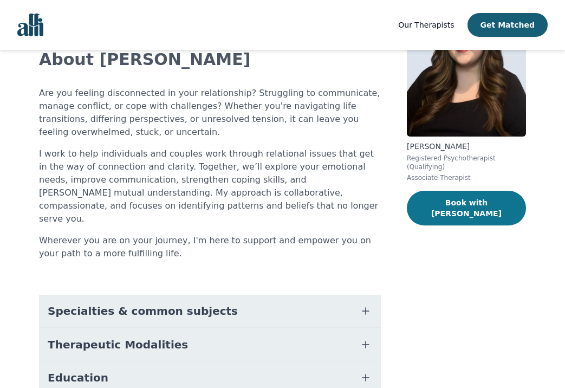
click at [445, 209] on button "Book with [PERSON_NAME]" at bounding box center [466, 208] width 119 height 35
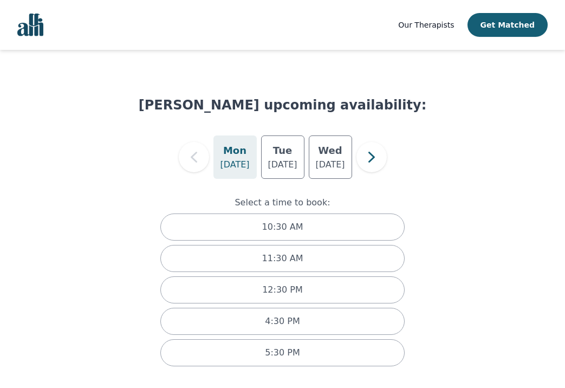
scroll to position [5, 0]
